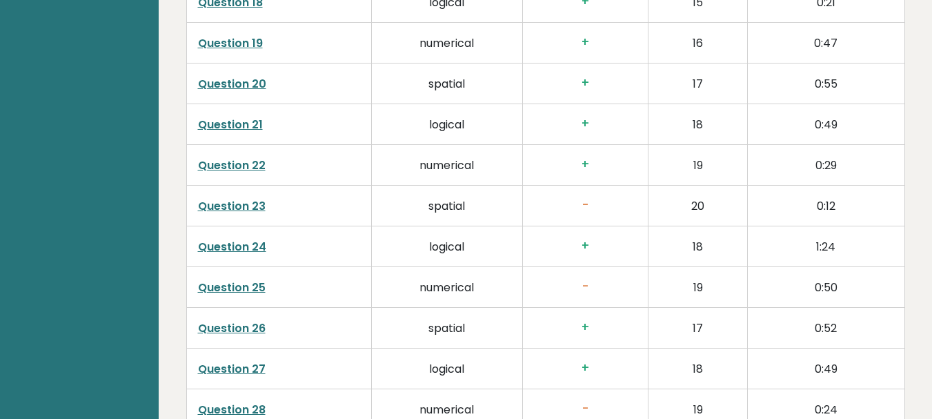
scroll to position [2896, 0]
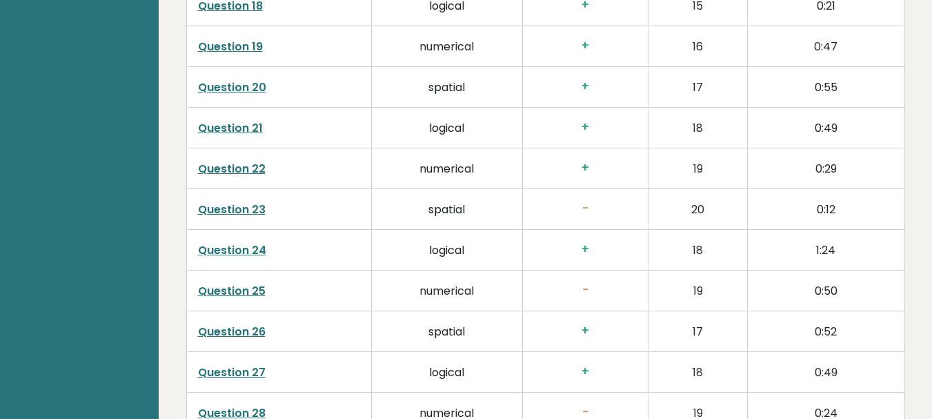
click at [256, 201] on link "Question 23" at bounding box center [232, 209] width 68 height 16
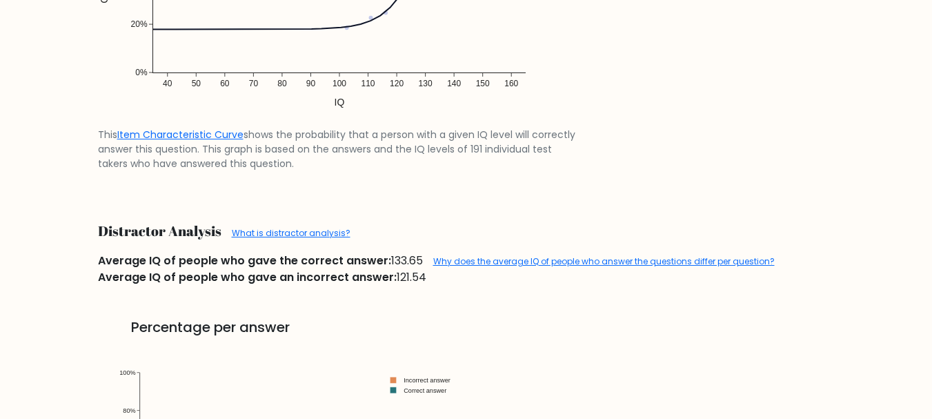
scroll to position [1310, 0]
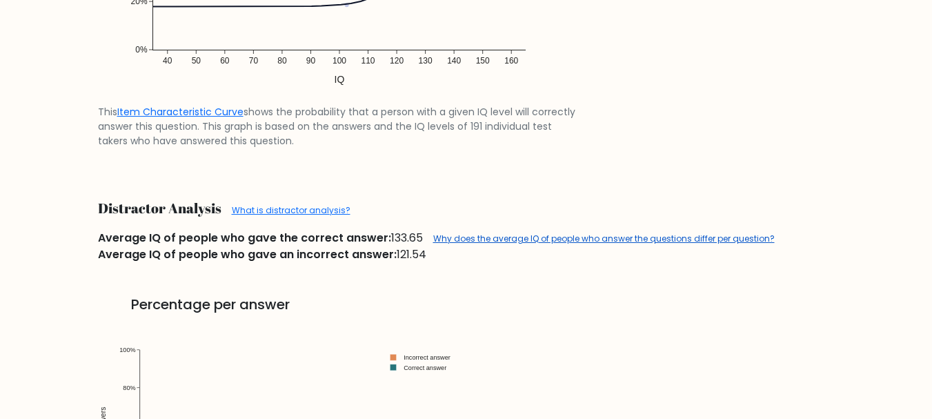
click at [488, 239] on link "Why does the average IQ of people who answer the questions differ per question?" at bounding box center [603, 238] width 341 height 12
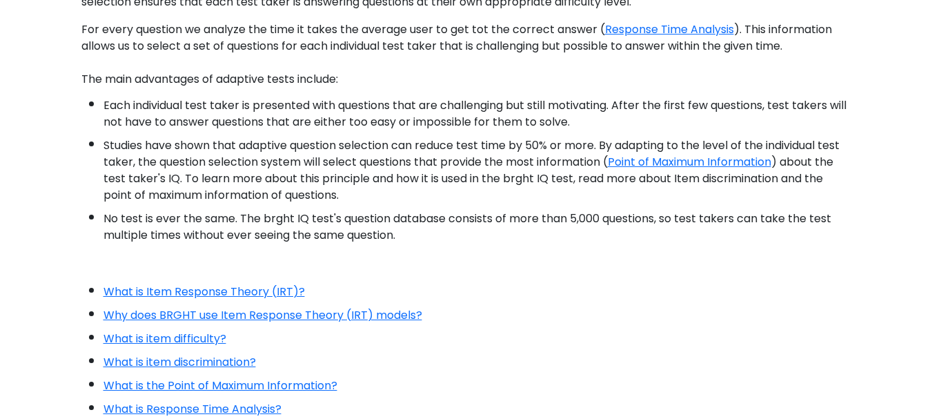
scroll to position [207, 0]
